Goal: Find specific page/section: Find specific page/section

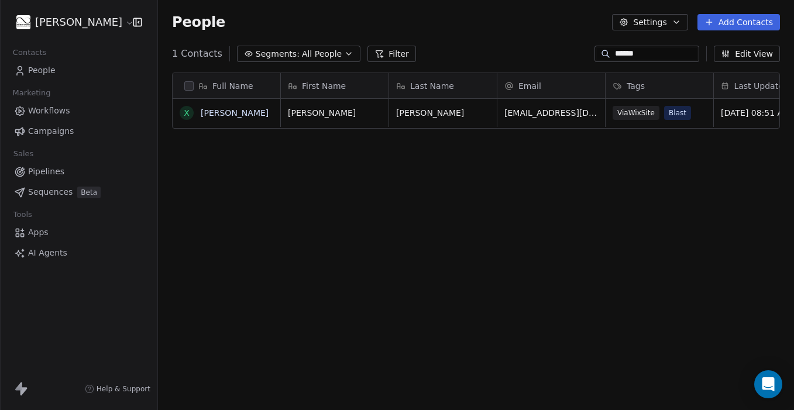
scroll to position [361, 636]
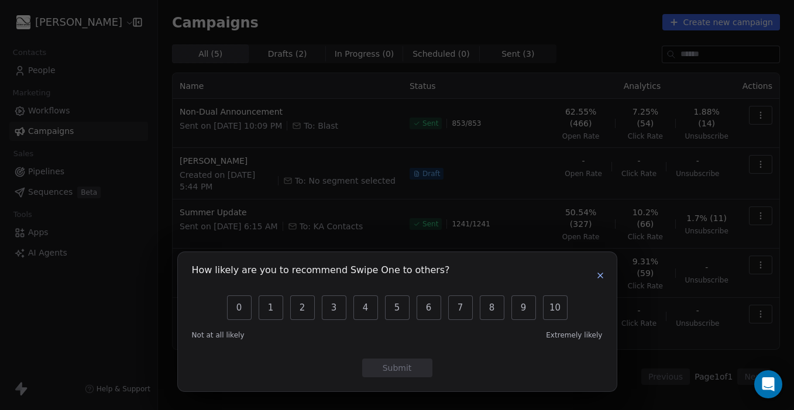
click at [599, 274] on icon "button" at bounding box center [600, 275] width 5 height 5
